Goal: Task Accomplishment & Management: Manage account settings

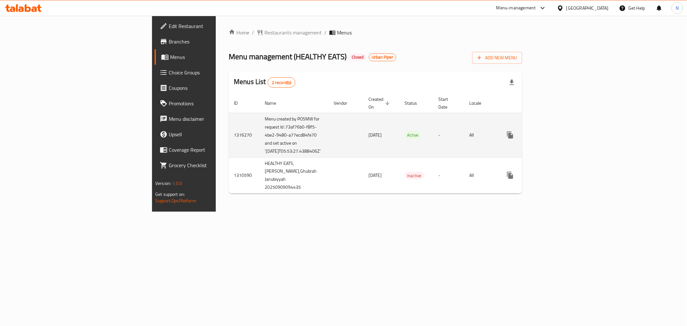
drag, startPoint x: 255, startPoint y: 136, endPoint x: 314, endPoint y: 144, distance: 59.8
click at [364, 135] on td "[DATE]" at bounding box center [382, 135] width 36 height 44
drag, startPoint x: 315, startPoint y: 145, endPoint x: 355, endPoint y: 155, distance: 41.1
click at [364, 145] on td "[DATE]" at bounding box center [382, 135] width 36 height 44
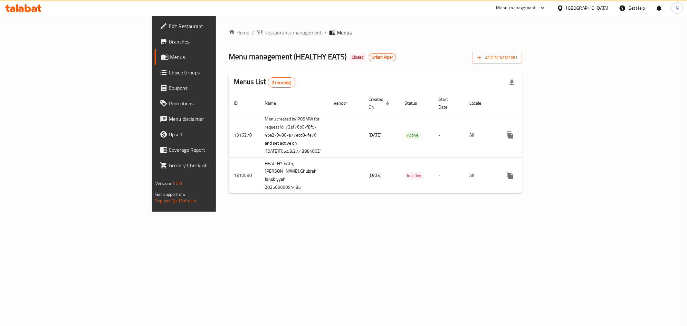
click at [522, 61] on div "Menu management ( HEALTHY EATS ) Closed Urban Piper Add New Menu" at bounding box center [376, 56] width 294 height 15
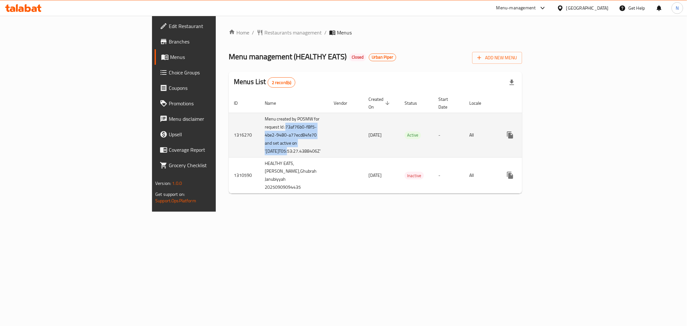
drag, startPoint x: 164, startPoint y: 128, endPoint x: 169, endPoint y: 160, distance: 32.6
click at [260, 157] on td "Menu created by POSMW for request Id :73af76b0-f8f5-4be2-9480-a77ecd84fe70 and …" at bounding box center [294, 135] width 69 height 44
click at [329, 143] on td "enhanced table" at bounding box center [346, 135] width 35 height 44
drag, startPoint x: 164, startPoint y: 125, endPoint x: 236, endPoint y: 142, distance: 73.6
click at [260, 157] on td "Menu created by POSMW for request Id :73af76b0-f8f5-4be2-9480-a77ecd84fe70 and …" at bounding box center [294, 135] width 69 height 44
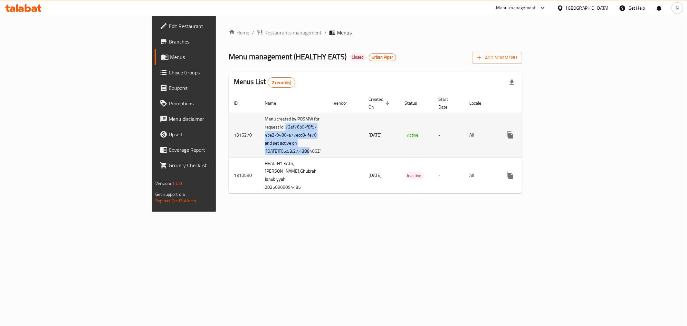
copy td "73af76b0-f8f5-4be2-9480-a77ecd84fe70 and set active on '[DATE]T05:53:27."
click at [561, 139] on icon "enhanced table" at bounding box center [557, 135] width 8 height 8
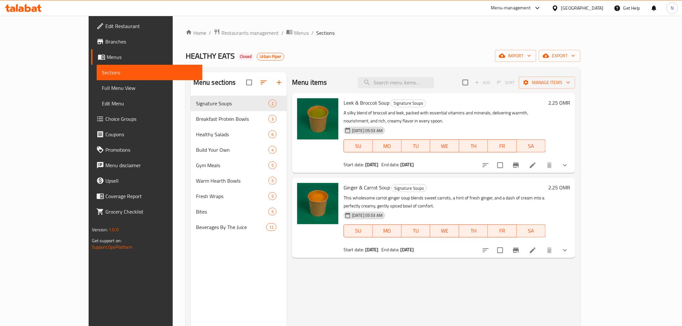
click at [375, 46] on div "Home / Restaurants management / Menus / Sections HEALTHY EATS Closed Urban Pipe…" at bounding box center [383, 216] width 395 height 375
click at [519, 163] on icon "Branch-specific-item" at bounding box center [516, 165] width 6 height 5
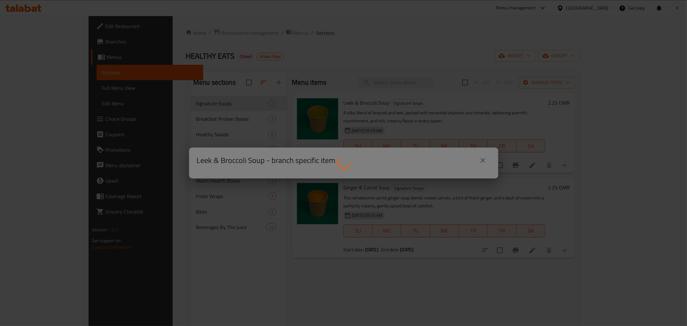
click at [466, 53] on div at bounding box center [343, 163] width 687 height 326
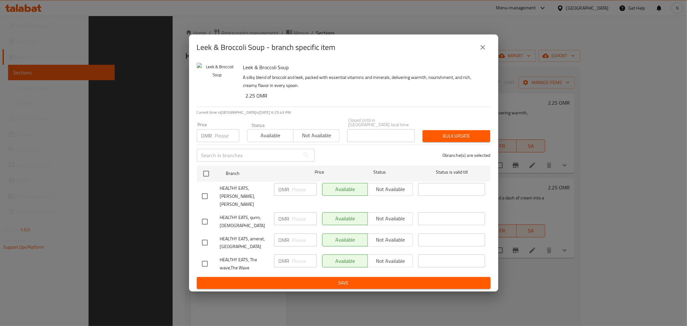
scroll to position [90, 0]
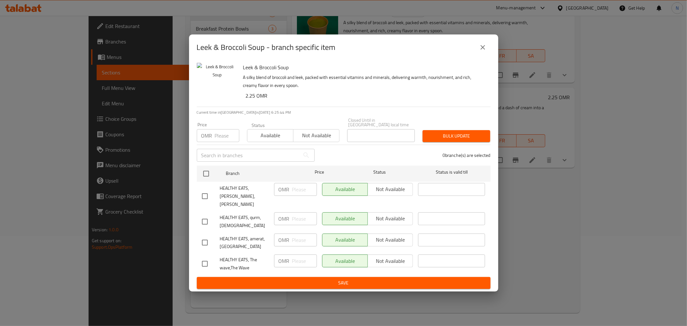
drag, startPoint x: 596, startPoint y: 220, endPoint x: 561, endPoint y: 212, distance: 35.0
click at [596, 220] on div "Leek & Broccoli Soup - branch specific item Leek & Broccoli Soup A silky blend …" at bounding box center [343, 163] width 687 height 326
click at [485, 47] on icon "close" at bounding box center [483, 47] width 5 height 5
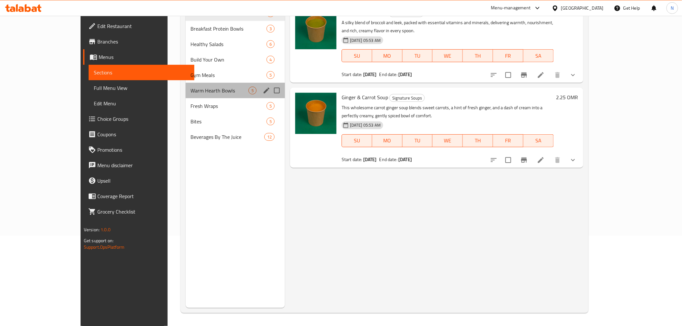
click at [186, 94] on div "Warm Hearth Bowls 5" at bounding box center [235, 90] width 99 height 15
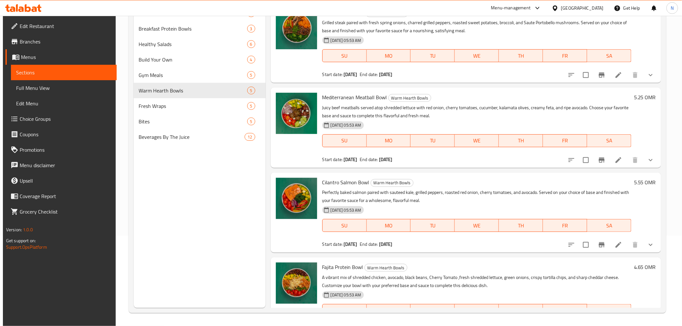
click at [603, 159] on icon "Branch-specific-item" at bounding box center [602, 160] width 8 height 8
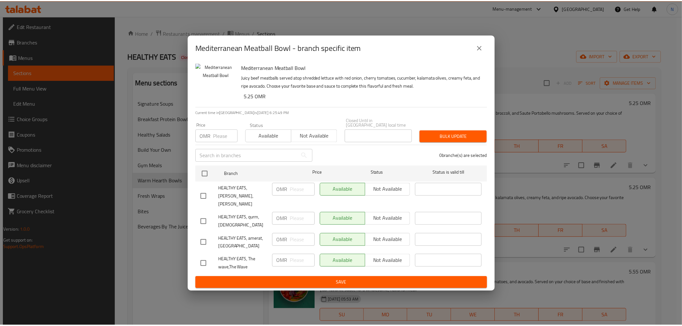
scroll to position [90, 0]
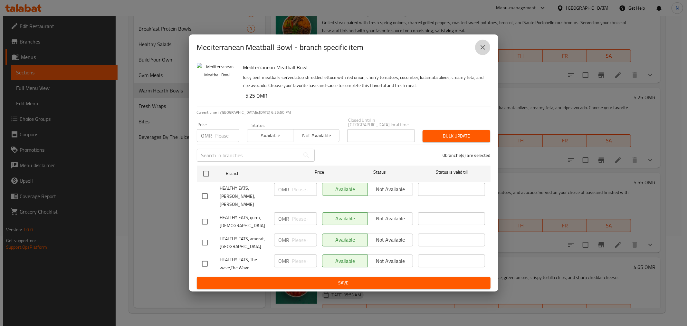
click at [481, 50] on icon "close" at bounding box center [483, 48] width 8 height 8
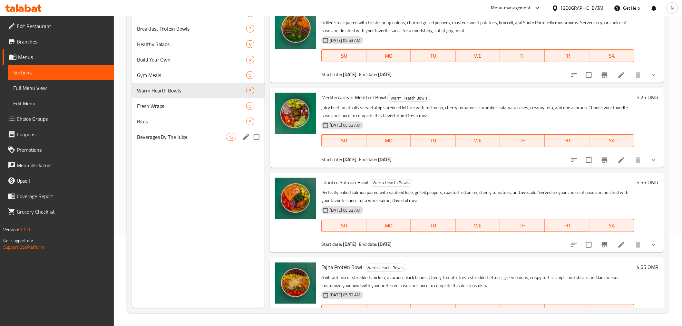
click at [179, 131] on div "Beverages By The Juice 12" at bounding box center [198, 136] width 133 height 15
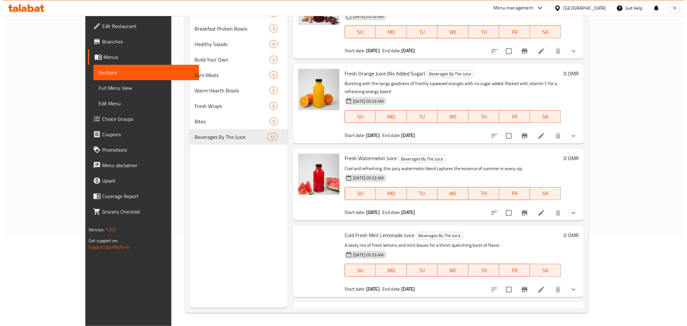
scroll to position [215, 0]
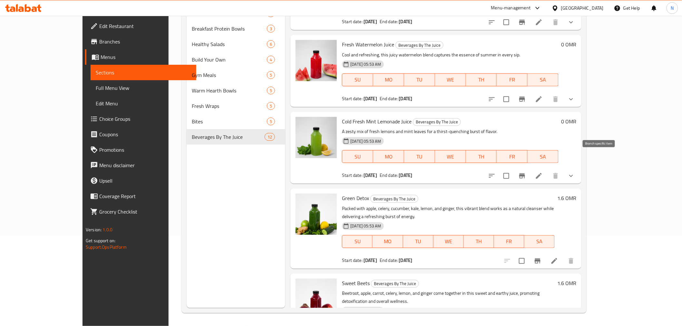
click at [526, 172] on icon "Branch-specific-item" at bounding box center [522, 176] width 8 height 8
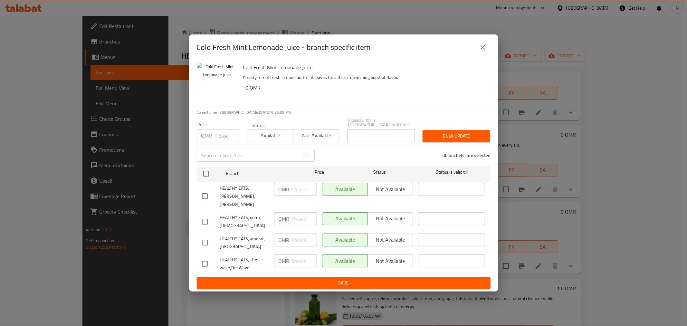
scroll to position [90, 0]
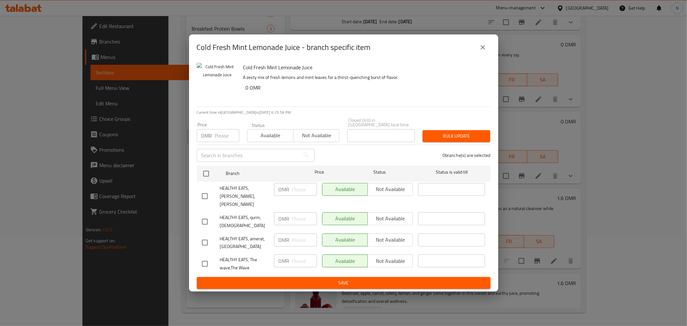
click at [480, 47] on icon "close" at bounding box center [483, 48] width 8 height 8
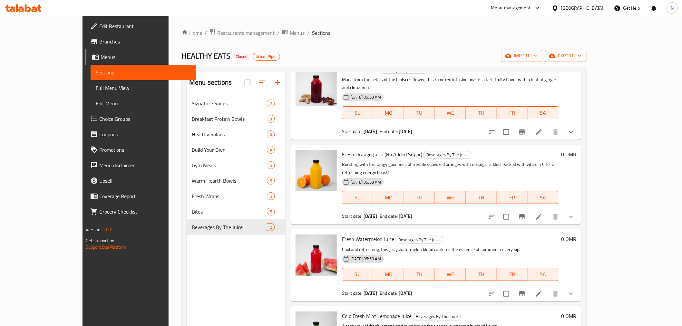
scroll to position [107, 0]
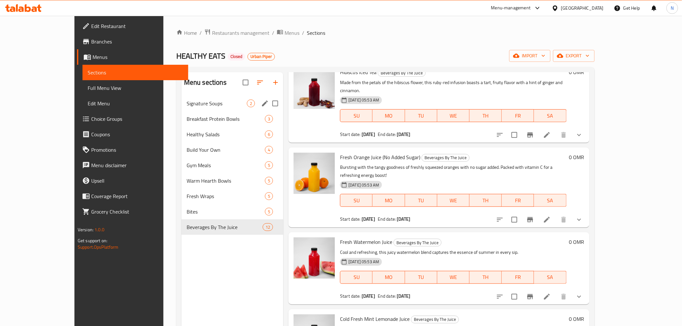
click at [187, 101] on span "Signature Soups" at bounding box center [217, 104] width 60 height 8
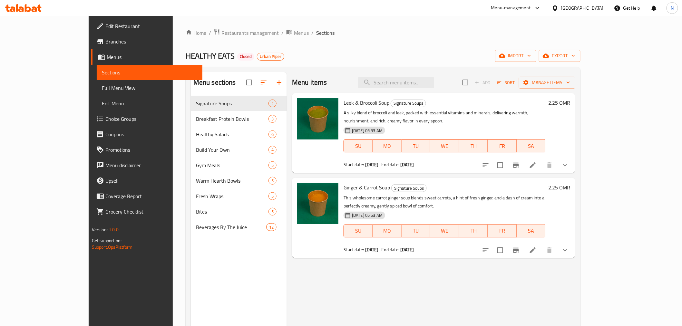
click at [520, 247] on icon "Branch-specific-item" at bounding box center [516, 251] width 8 height 8
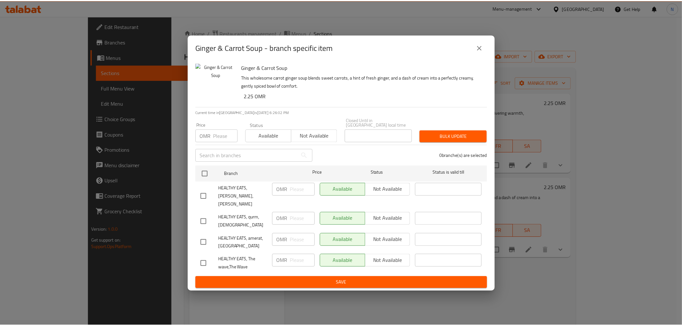
scroll to position [90, 0]
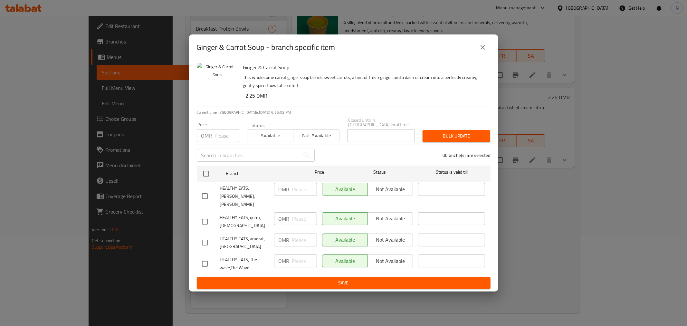
click at [481, 50] on icon "close" at bounding box center [483, 48] width 8 height 8
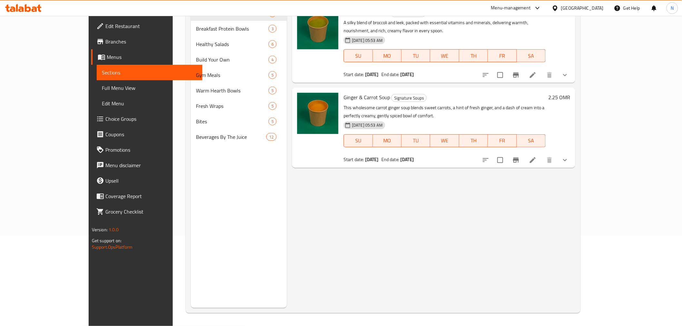
click at [575, 215] on div "Menu items Add Sort Manage items Leek & Broccoli Soup Signature Soups A silky b…" at bounding box center [431, 145] width 288 height 326
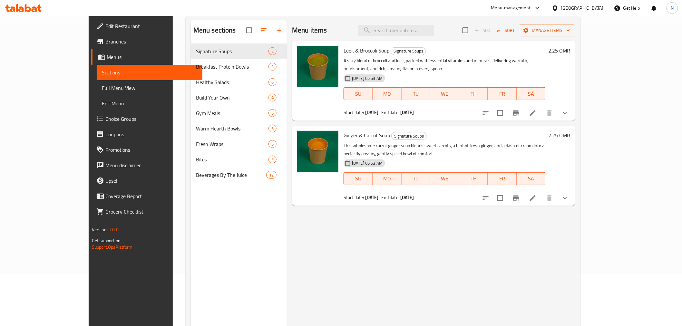
scroll to position [0, 0]
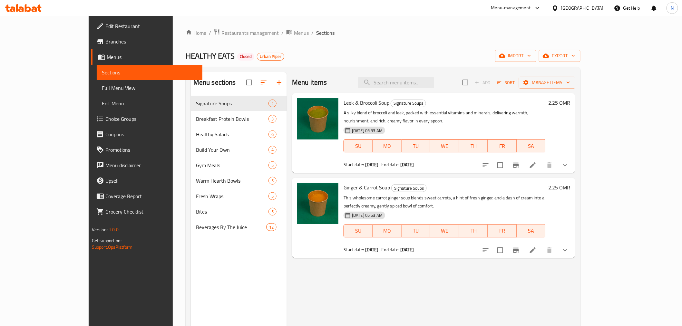
click at [352, 18] on div "Home / Restaurants management / Menus / Sections HEALTHY EATS Closed Urban Pipe…" at bounding box center [383, 216] width 421 height 401
click at [333, 24] on div "Home / Restaurants management / Menus / Sections HEALTHY EATS Closed Urban Pipe…" at bounding box center [383, 216] width 421 height 401
click at [558, 10] on icon at bounding box center [555, 8] width 7 height 7
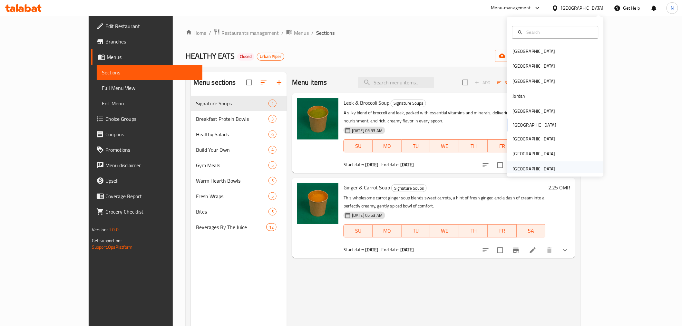
click at [514, 168] on div "[GEOGRAPHIC_DATA]" at bounding box center [534, 168] width 43 height 7
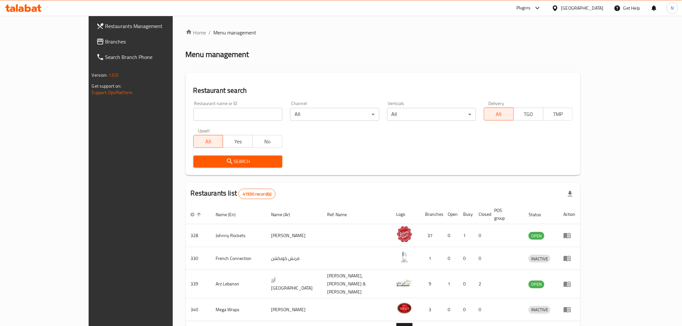
click at [535, 7] on icon at bounding box center [538, 8] width 8 height 8
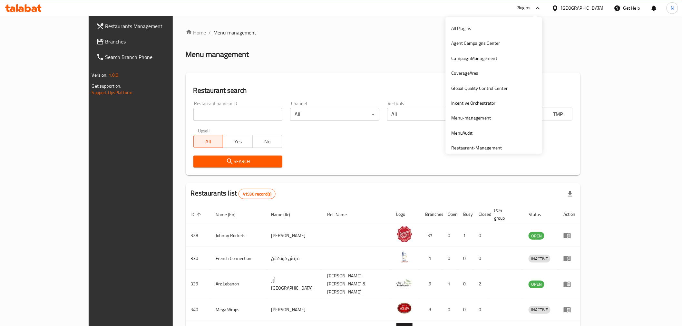
drag, startPoint x: 453, startPoint y: 150, endPoint x: 458, endPoint y: 148, distance: 4.8
click at [453, 150] on div "All Plugins Agent Campaigns Center CampaignManagement CoverageArea Global Quali…" at bounding box center [494, 85] width 97 height 137
click at [458, 147] on div "Restaurant-Management" at bounding box center [476, 148] width 51 height 7
